Goal: Task Accomplishment & Management: Use online tool/utility

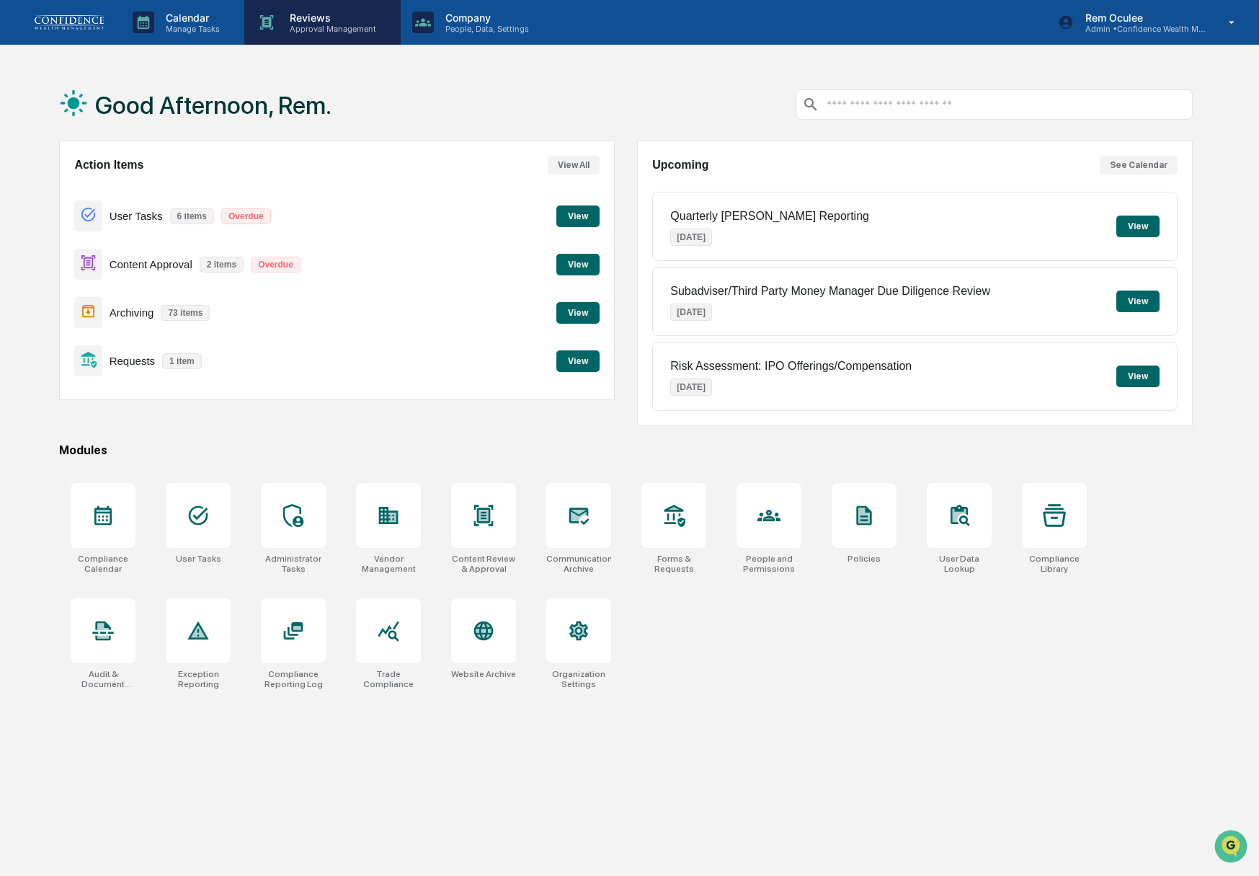
click at [305, 34] on div "Reviews Approval Management" at bounding box center [322, 22] width 156 height 45
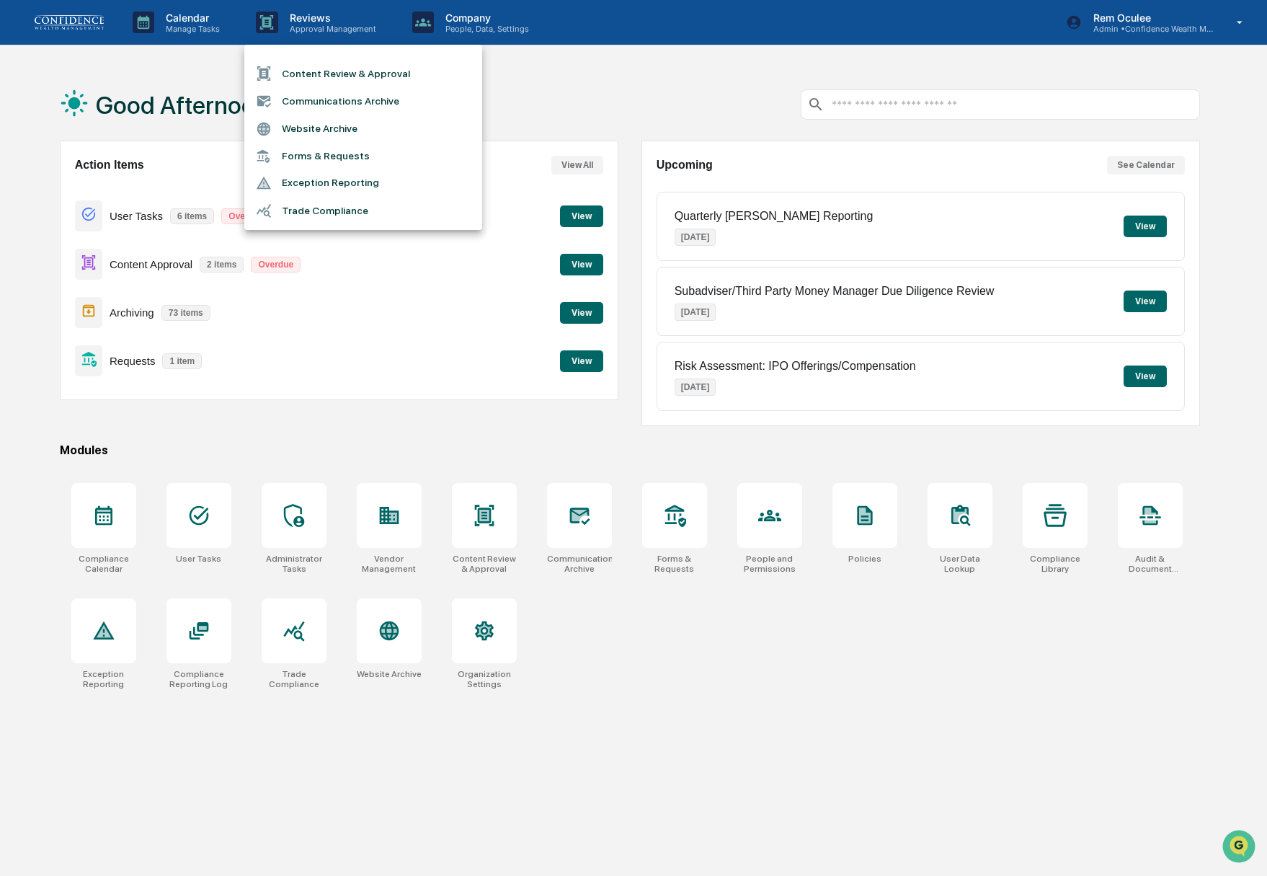
click at [321, 206] on li "Trade Compliance" at bounding box center [363, 210] width 238 height 27
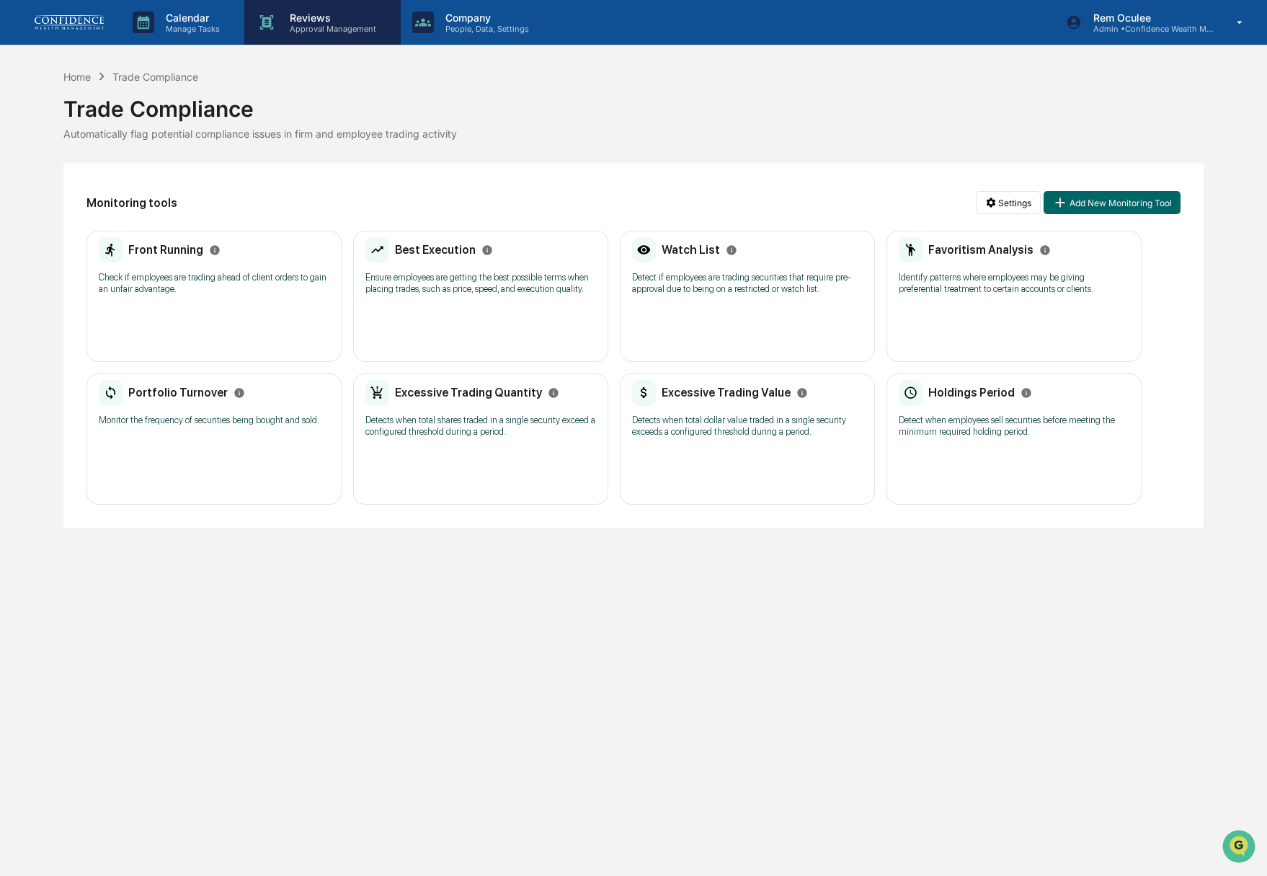
click at [295, 12] on p "Reviews" at bounding box center [330, 18] width 105 height 12
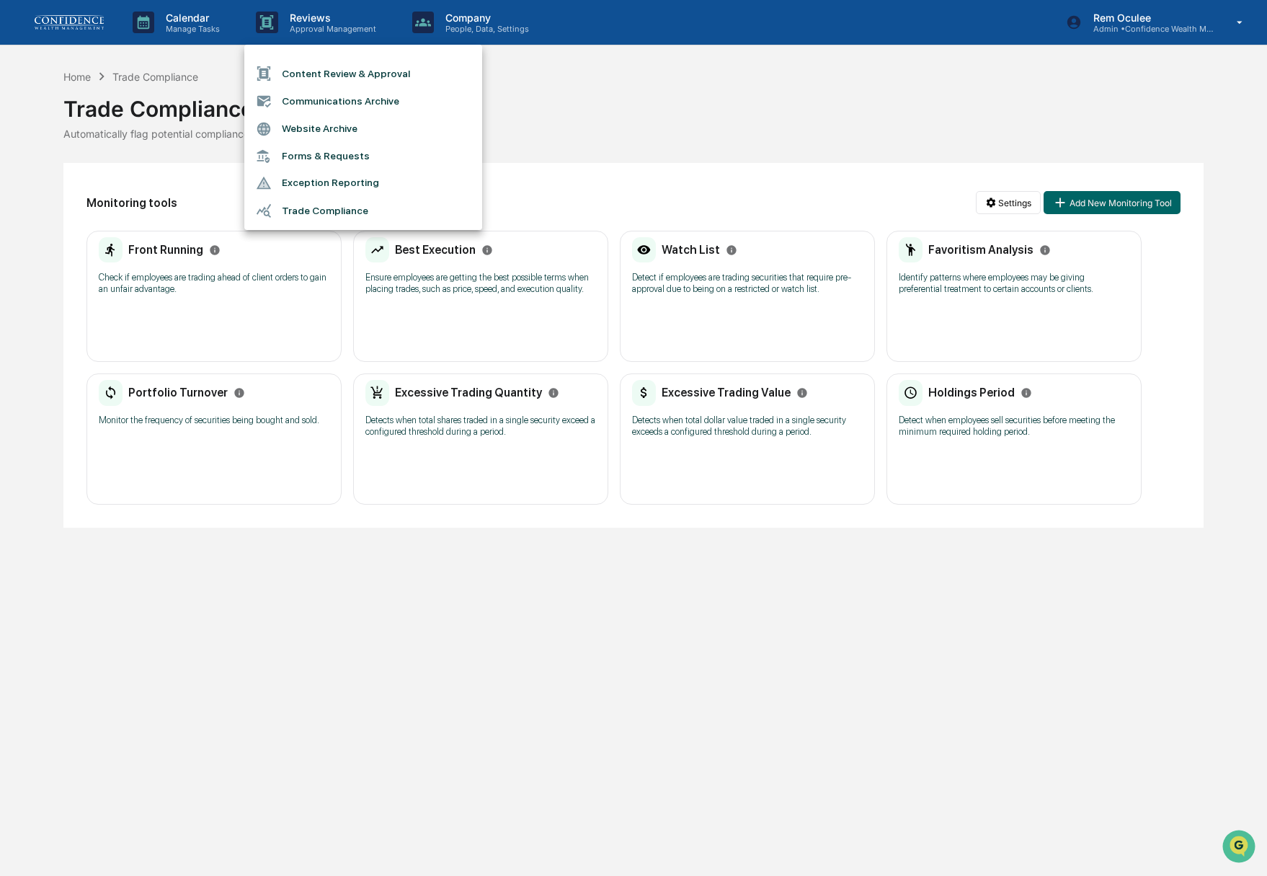
click at [89, 25] on div at bounding box center [633, 438] width 1267 height 876
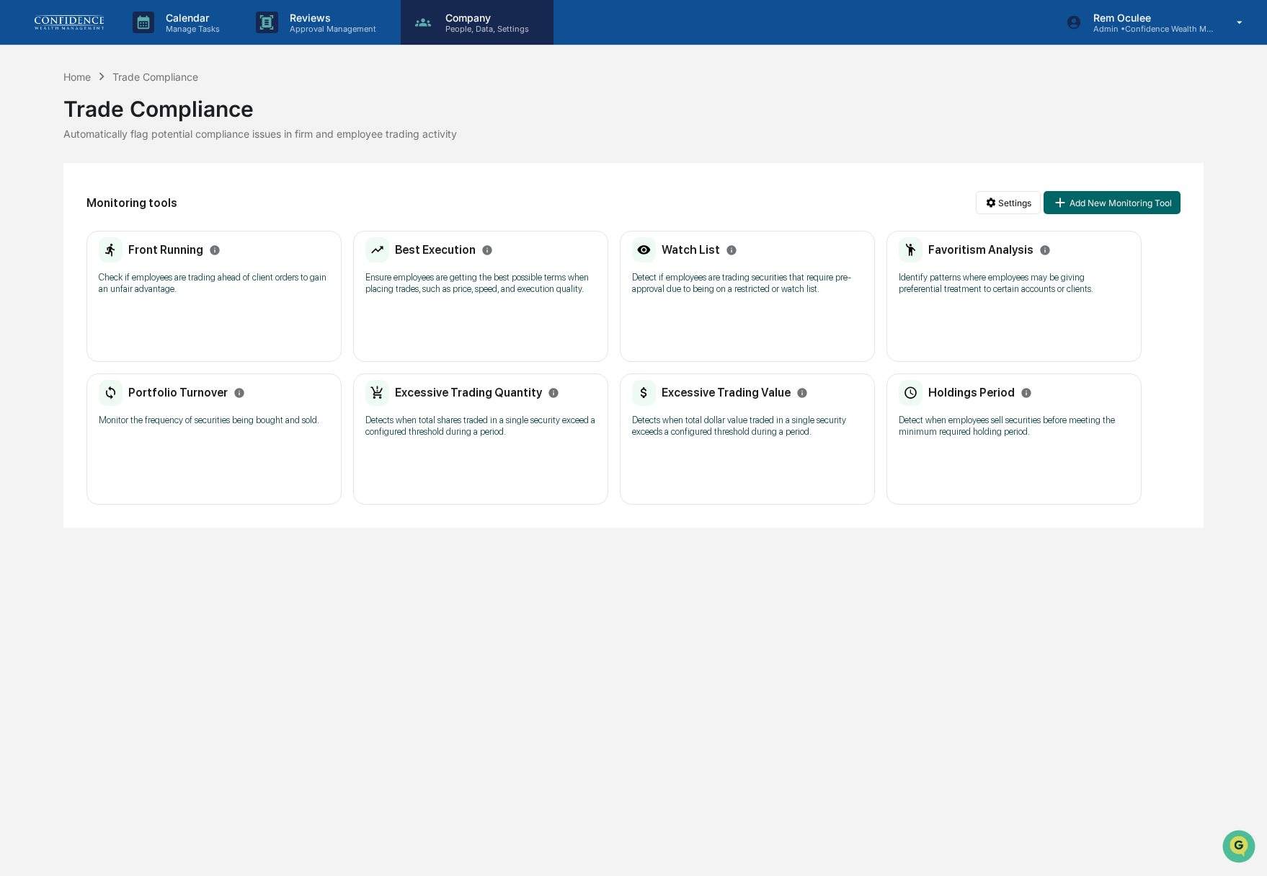
click at [470, 20] on p "Company" at bounding box center [485, 18] width 102 height 12
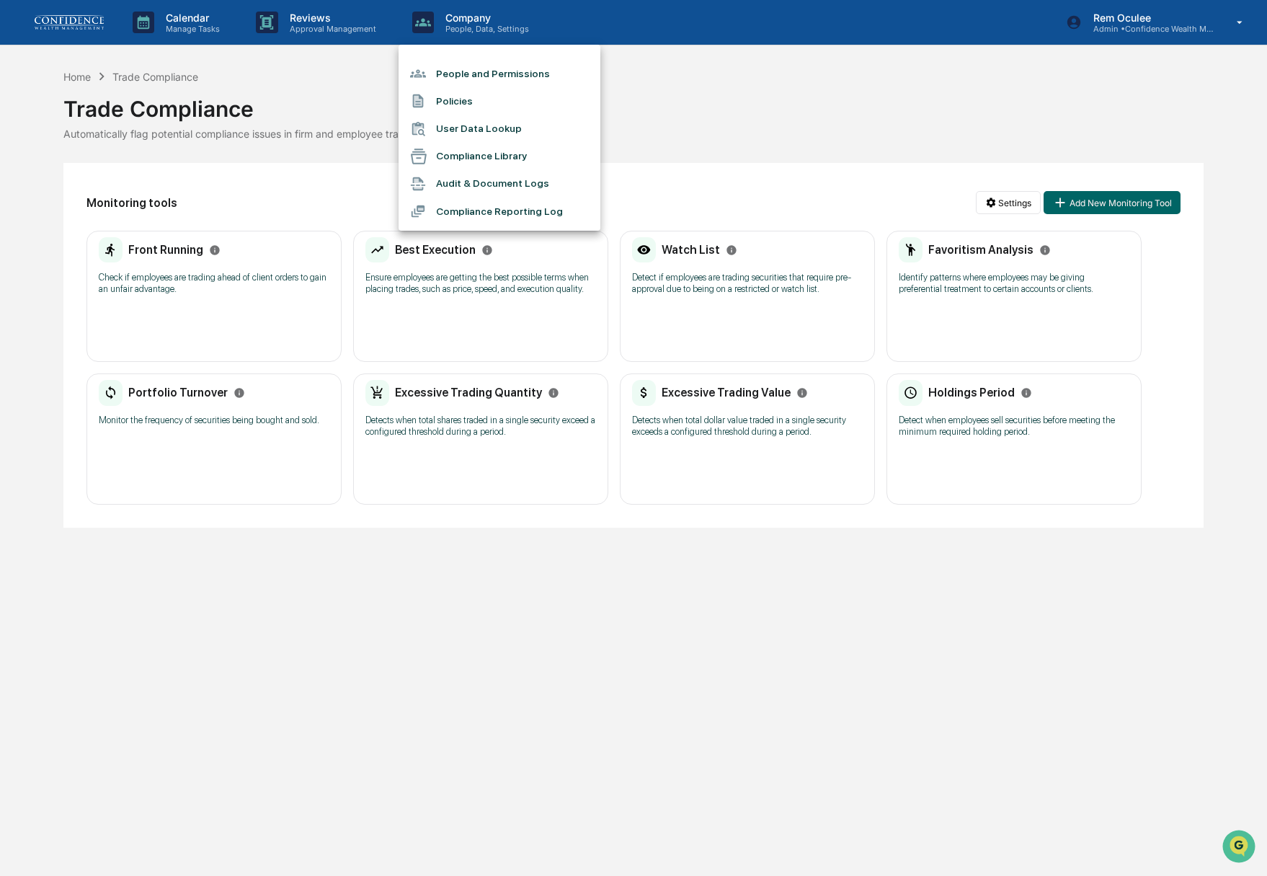
click at [84, 25] on div at bounding box center [633, 438] width 1267 height 876
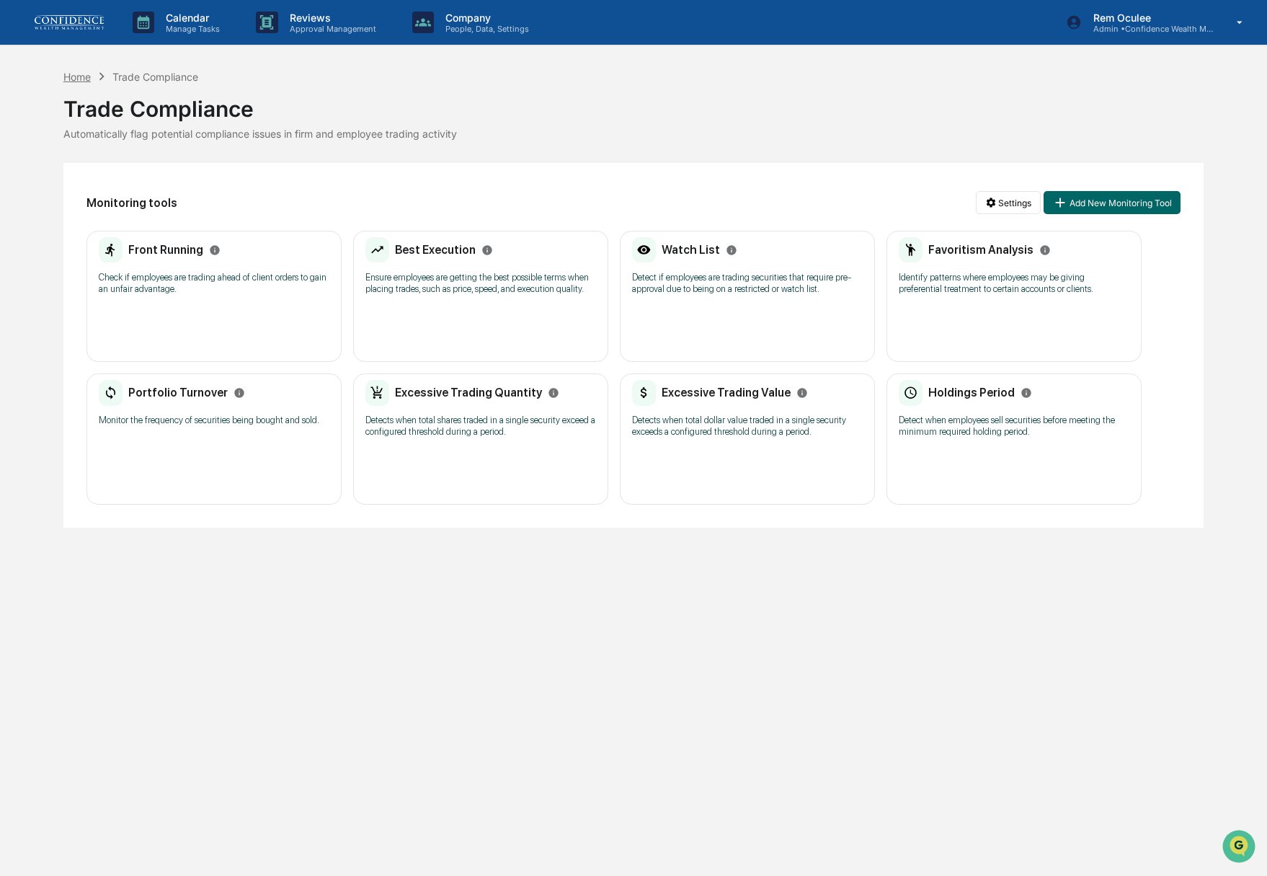
click at [78, 71] on div "Home" at bounding box center [76, 77] width 27 height 12
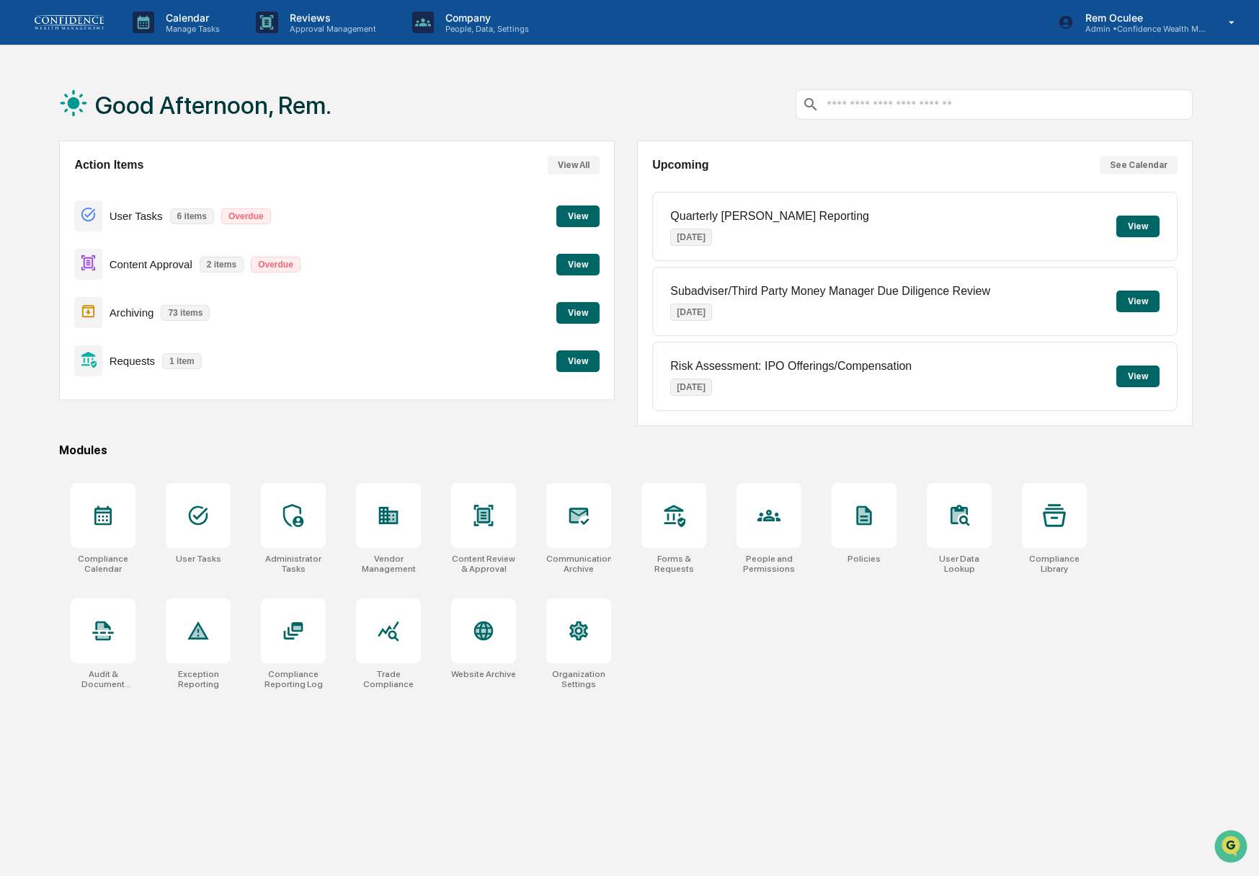
click at [568, 363] on button "View" at bounding box center [578, 361] width 43 height 22
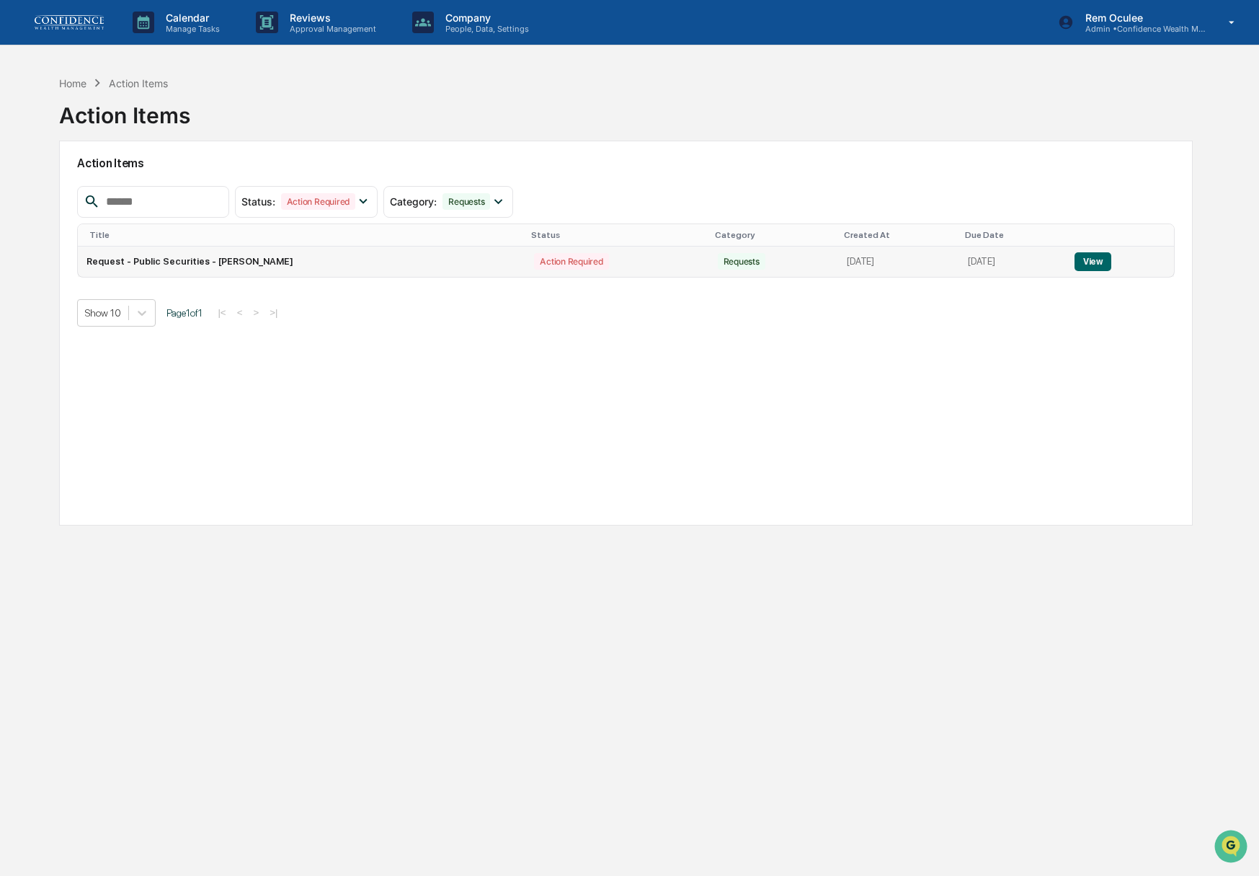
click at [1101, 254] on button "View" at bounding box center [1093, 261] width 37 height 19
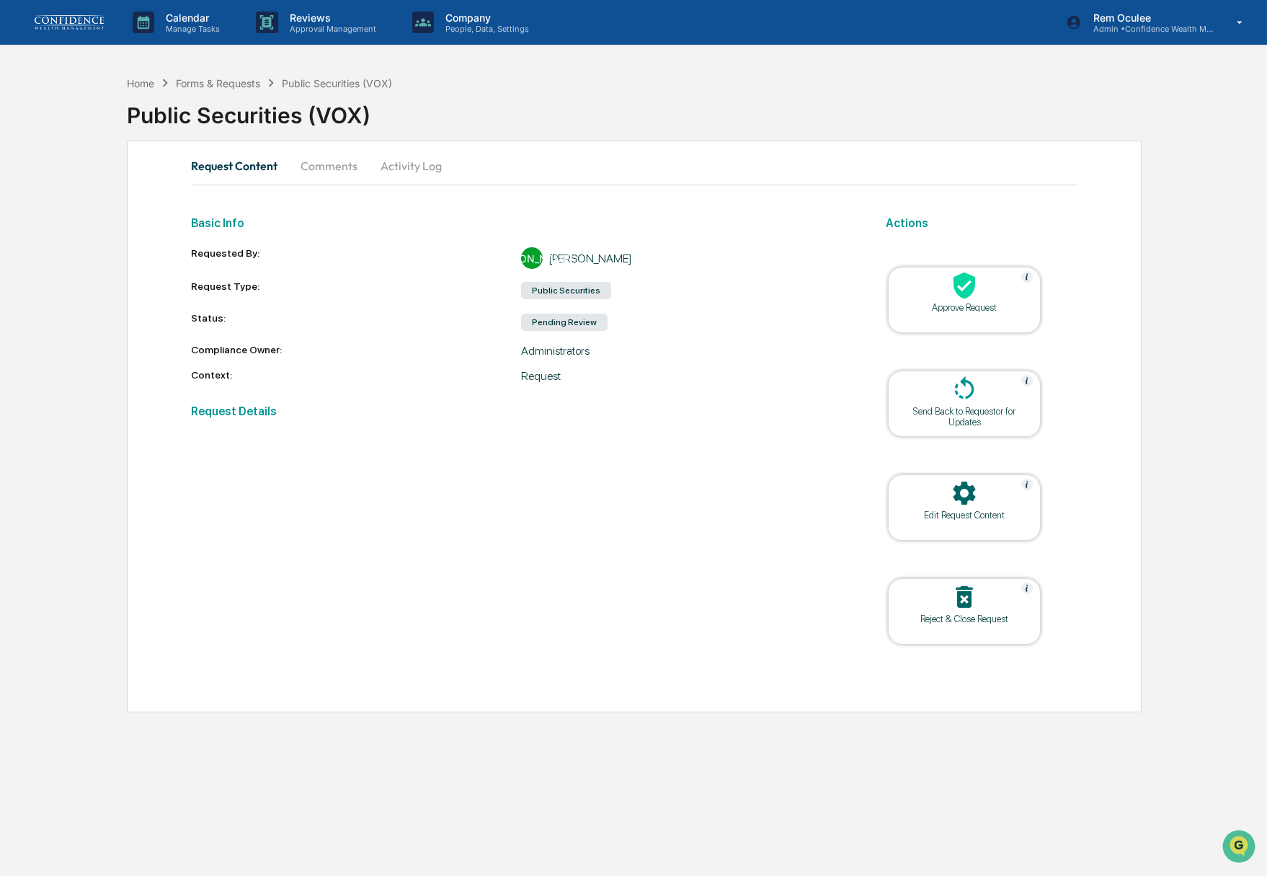
click at [1021, 302] on div "Approve Request" at bounding box center [965, 307] width 130 height 11
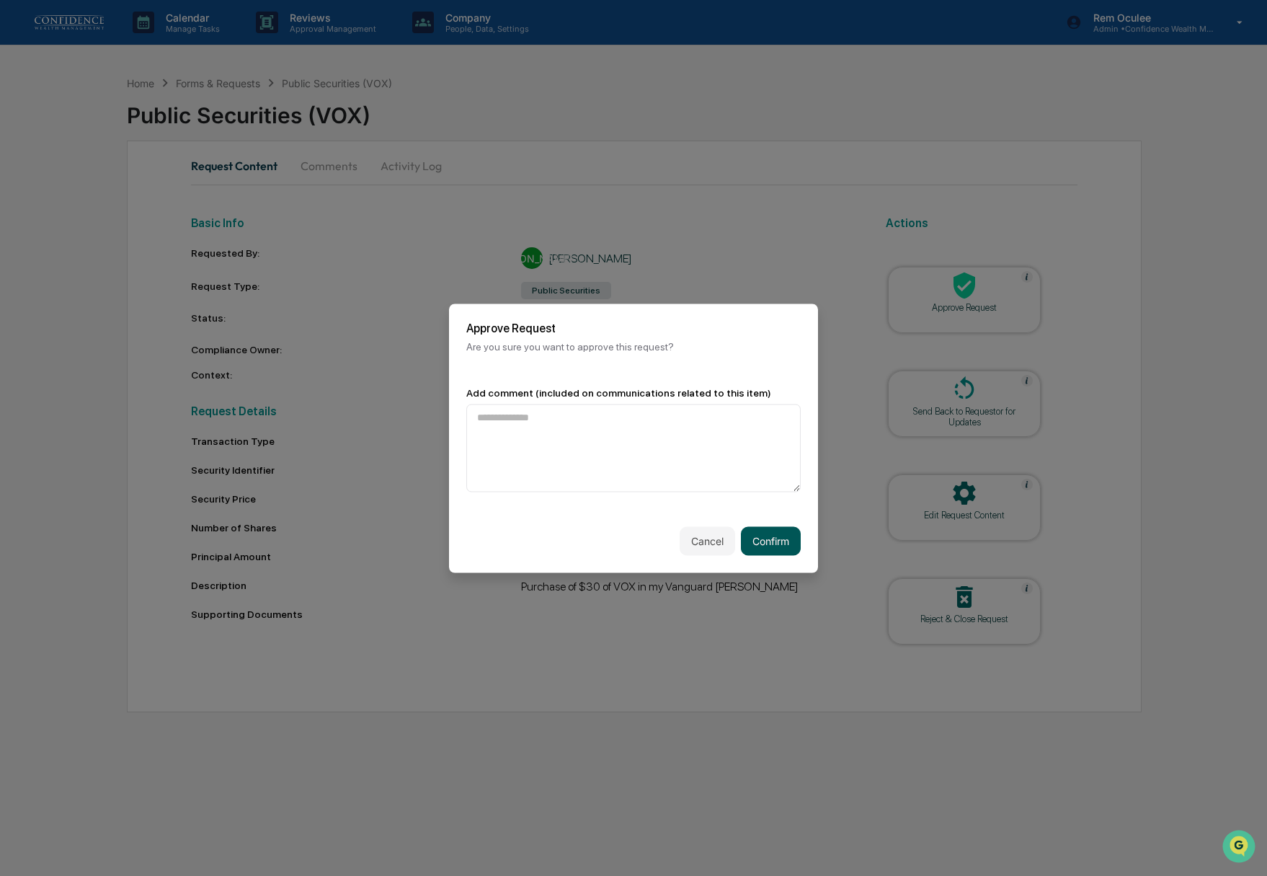
click at [770, 554] on button "Confirm" at bounding box center [771, 540] width 60 height 29
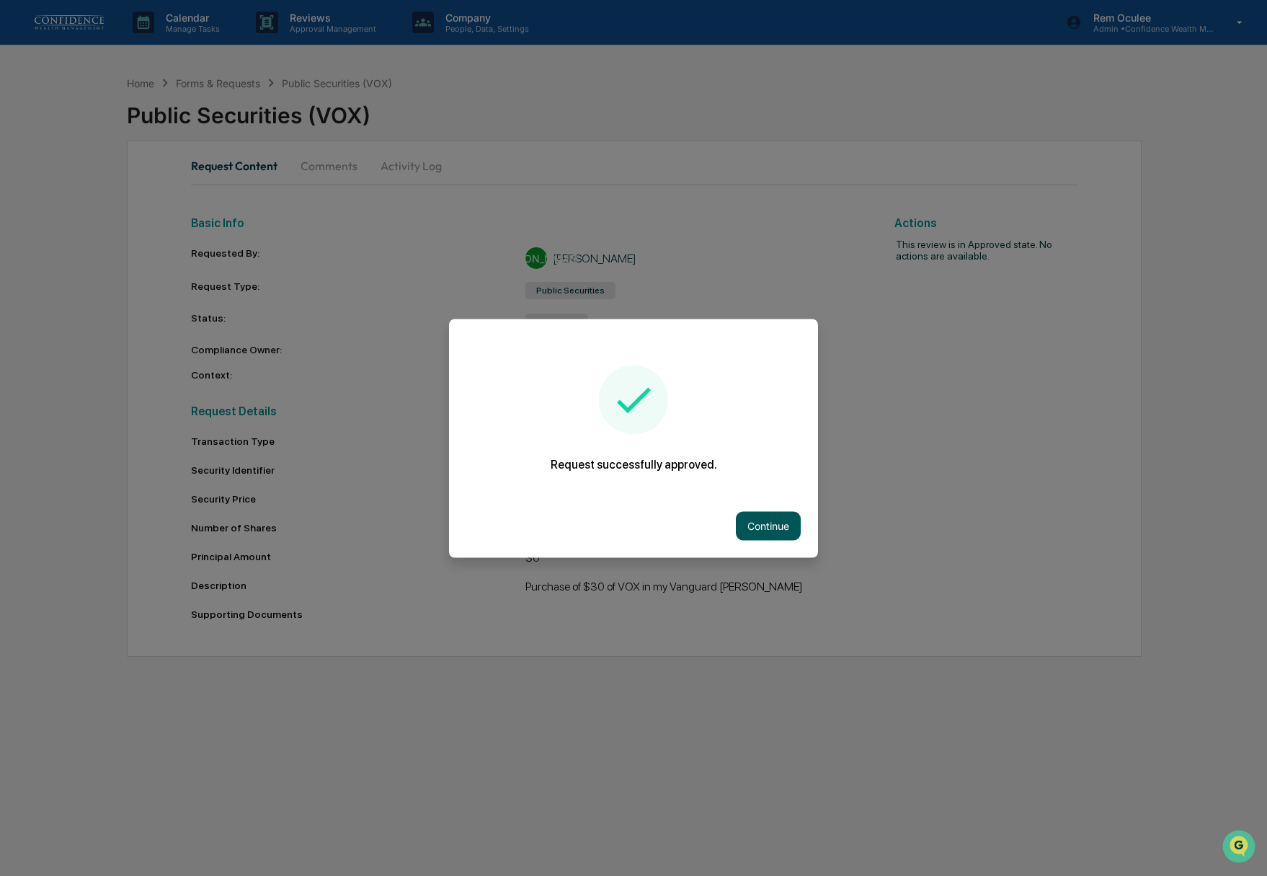
click at [745, 529] on button "Continue" at bounding box center [768, 525] width 65 height 29
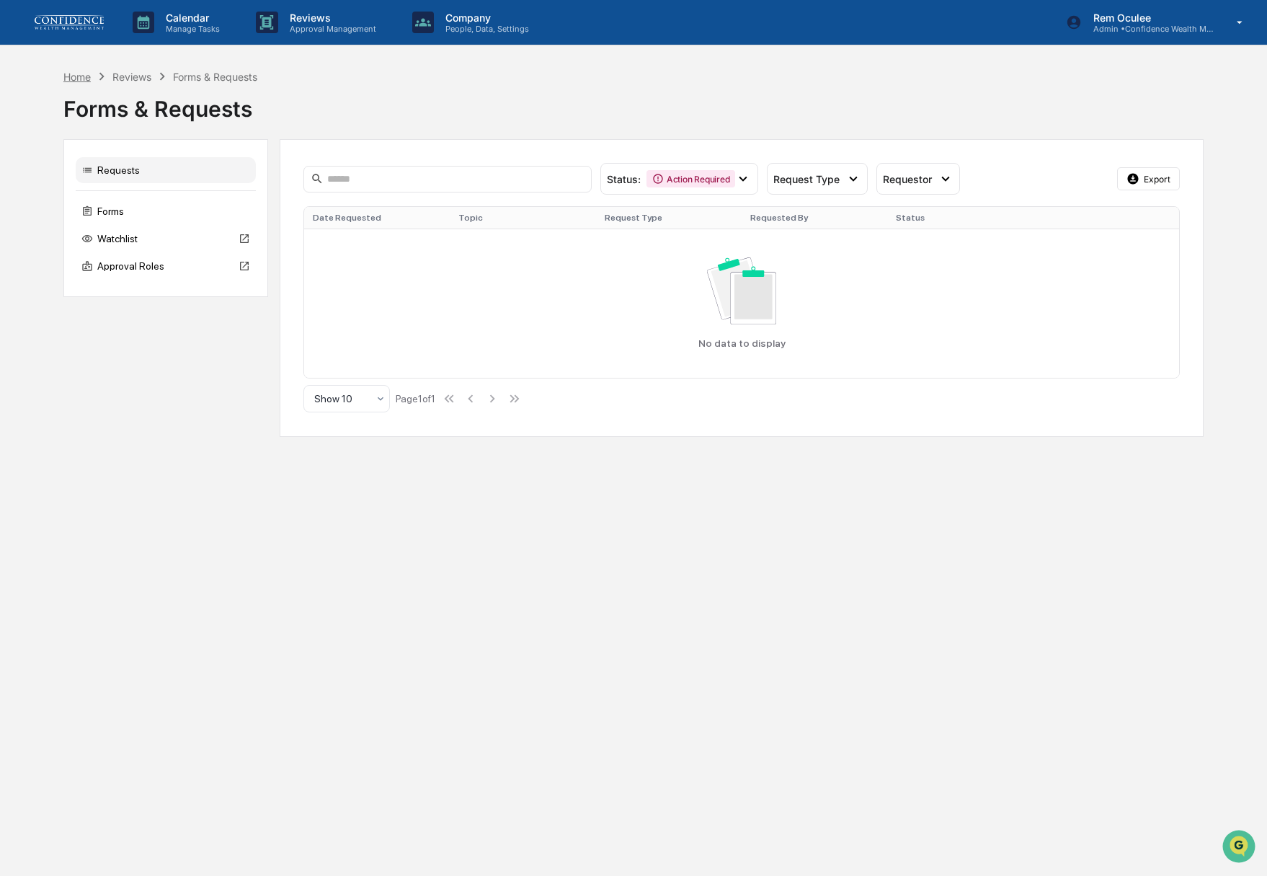
click at [71, 79] on div "Home" at bounding box center [76, 77] width 27 height 12
